Goal: Navigation & Orientation: Find specific page/section

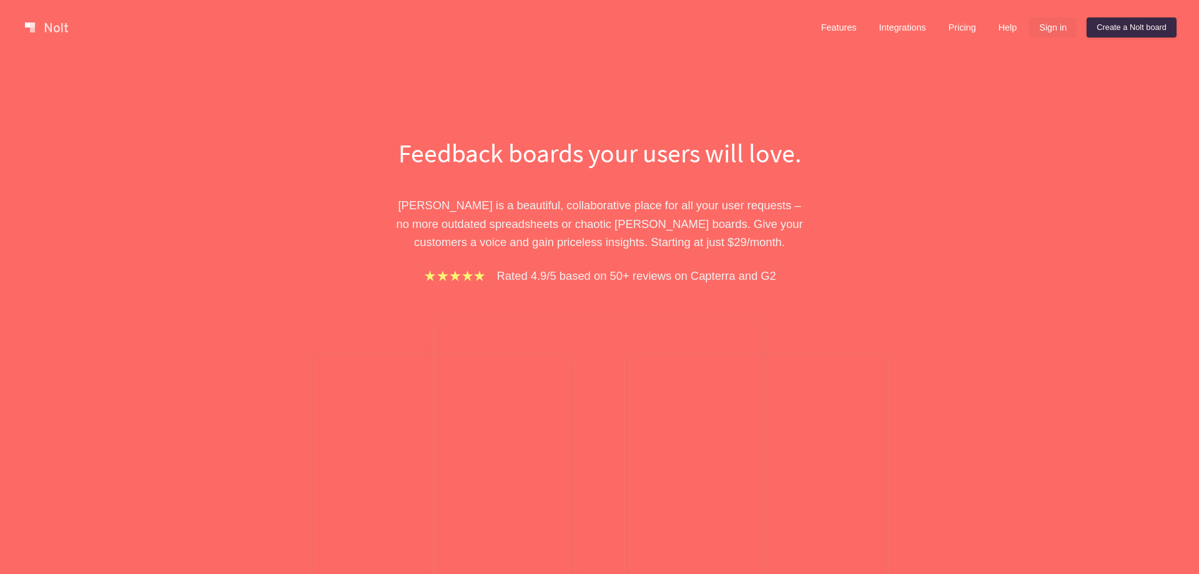
click at [1052, 32] on link "Sign in" at bounding box center [1052, 27] width 47 height 20
click at [1064, 28] on link "Sign in" at bounding box center [1052, 27] width 47 height 20
click at [1040, 30] on link "Sign in" at bounding box center [1052, 27] width 47 height 20
click at [1046, 22] on link "Sign in" at bounding box center [1052, 27] width 47 height 20
click at [44, 29] on link at bounding box center [46, 27] width 53 height 20
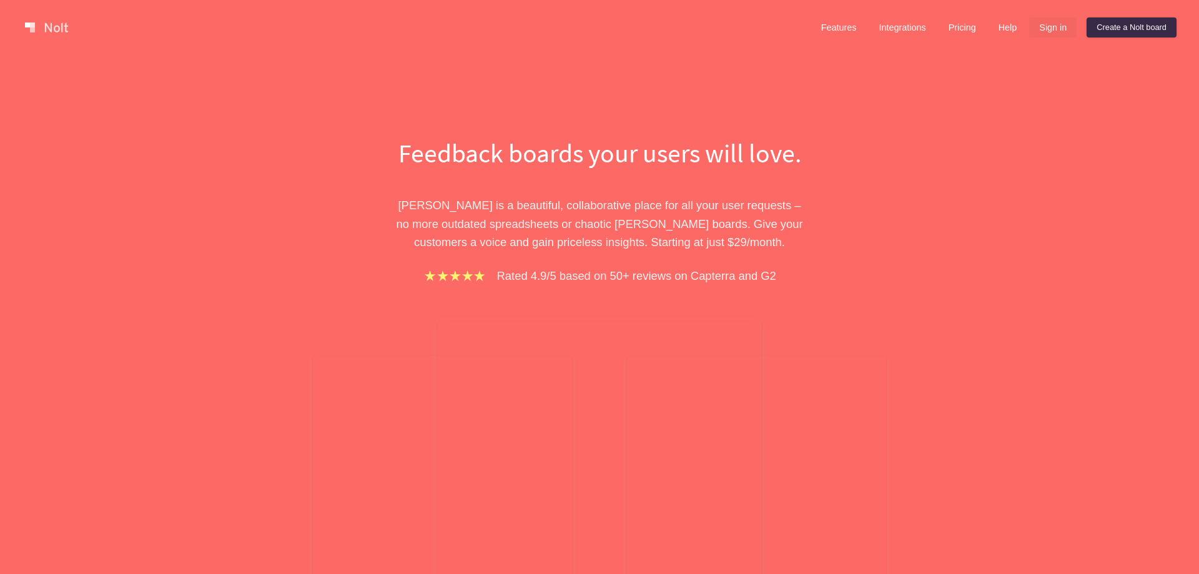
click at [1037, 28] on link "Sign in" at bounding box center [1052, 27] width 47 height 20
click at [1061, 27] on link "Sign in" at bounding box center [1052, 27] width 47 height 20
click at [1139, 25] on link "Create a Nolt board" at bounding box center [1132, 27] width 90 height 20
click at [969, 25] on link "Pricing" at bounding box center [962, 27] width 47 height 20
click at [1042, 29] on link "Sign in" at bounding box center [1052, 27] width 47 height 20
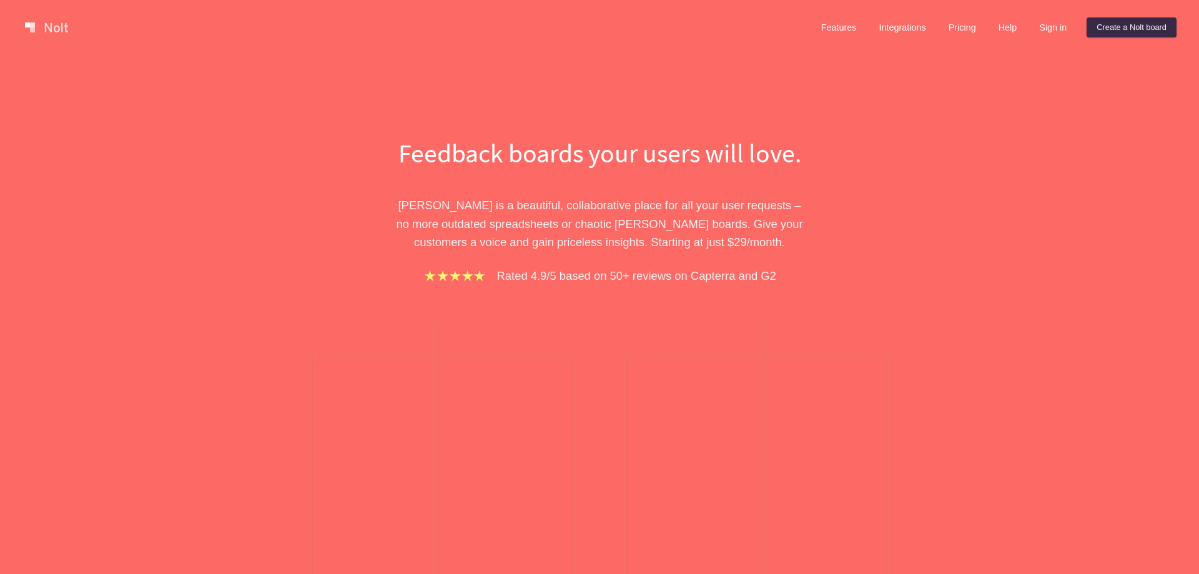
click at [49, 28] on link at bounding box center [46, 27] width 53 height 20
click at [1084, 166] on div "Feedback boards your users will love. [PERSON_NAME] is a beautiful, collaborati…" at bounding box center [599, 409] width 1199 height 708
click at [1059, 31] on link "Sign in" at bounding box center [1052, 27] width 47 height 20
